Goal: Task Accomplishment & Management: Complete application form

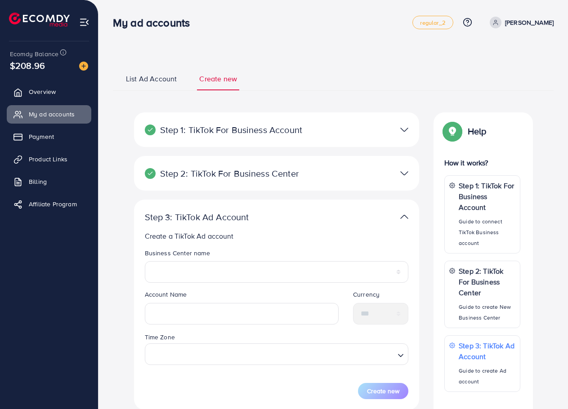
select select
click at [145, 80] on span "List Ad Account" at bounding box center [151, 79] width 51 height 10
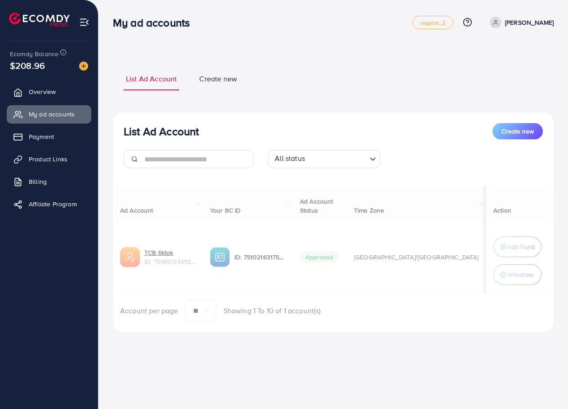
click at [219, 85] on link "Create new" at bounding box center [218, 82] width 42 height 17
select select
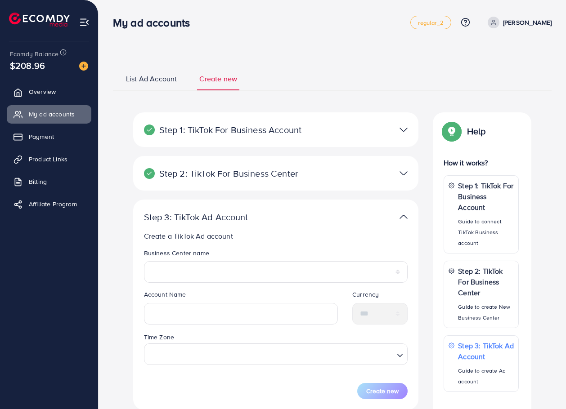
click at [386, 141] on div "Step 1: TikTok For Business Account Connect to TikTok for Business to access al…" at bounding box center [275, 129] width 285 height 35
click at [404, 135] on img at bounding box center [404, 129] width 8 height 13
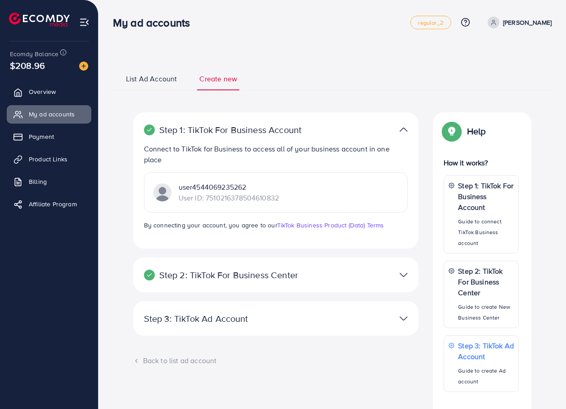
click at [410, 132] on div at bounding box center [368, 129] width 93 height 13
click at [402, 130] on img at bounding box center [404, 129] width 8 height 13
click at [399, 268] on div "Step 2: TikTok For Business Center Business Center is a powerful business manag…" at bounding box center [275, 275] width 285 height 35
click at [405, 278] on img at bounding box center [404, 275] width 8 height 13
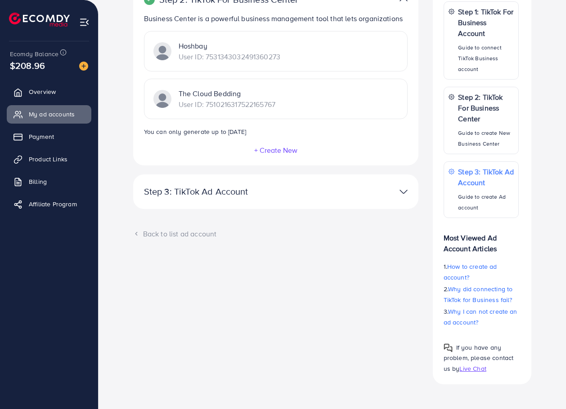
scroll to position [175, 0]
click at [382, 194] on div at bounding box center [368, 191] width 93 height 13
click at [406, 192] on img at bounding box center [404, 191] width 8 height 13
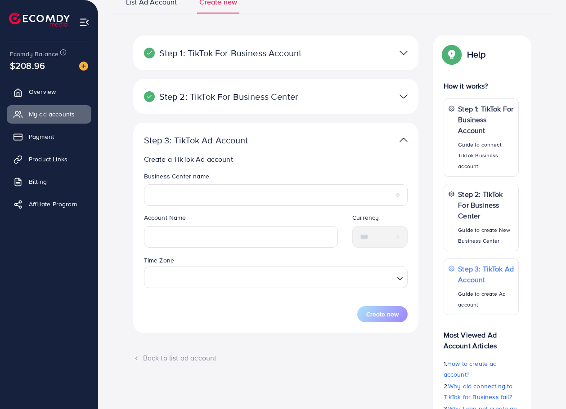
scroll to position [54, 0]
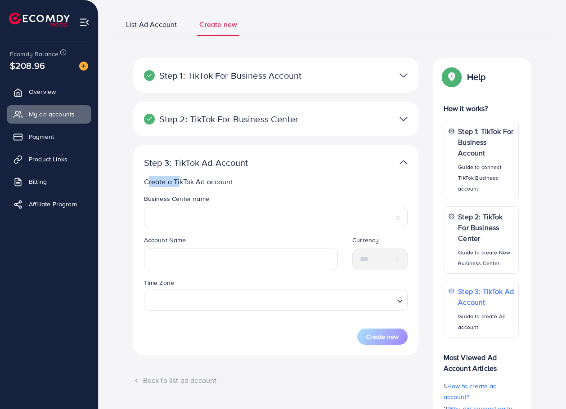
drag, startPoint x: 138, startPoint y: 178, endPoint x: 310, endPoint y: 199, distance: 174.0
click at [235, 193] on div "**********" at bounding box center [275, 250] width 285 height 211
